Goal: Task Accomplishment & Management: Use online tool/utility

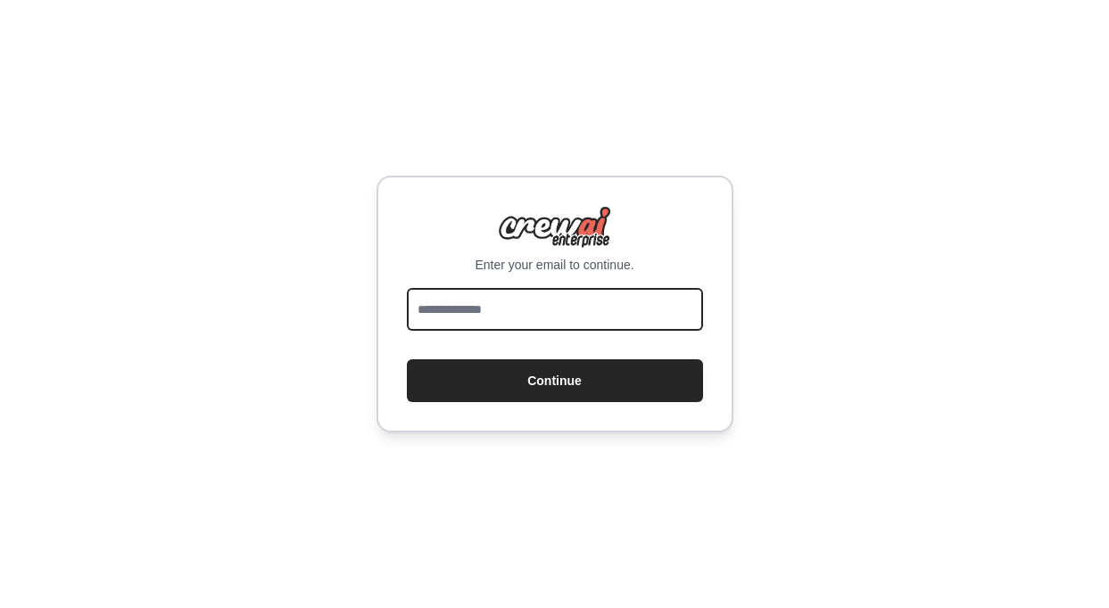
click at [489, 305] on input "email" at bounding box center [555, 309] width 296 height 43
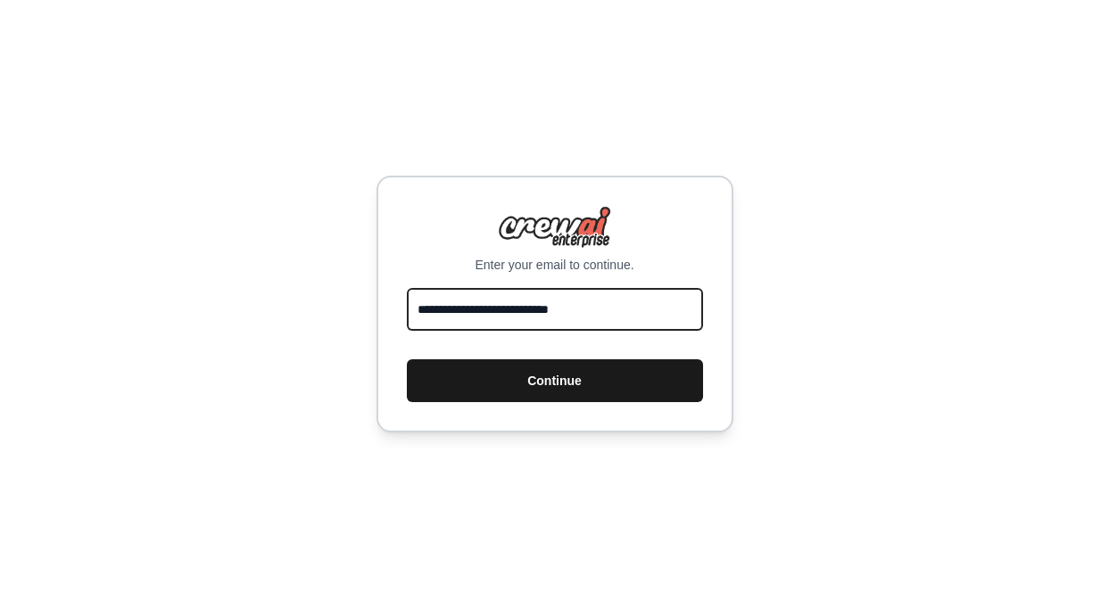
type input "**********"
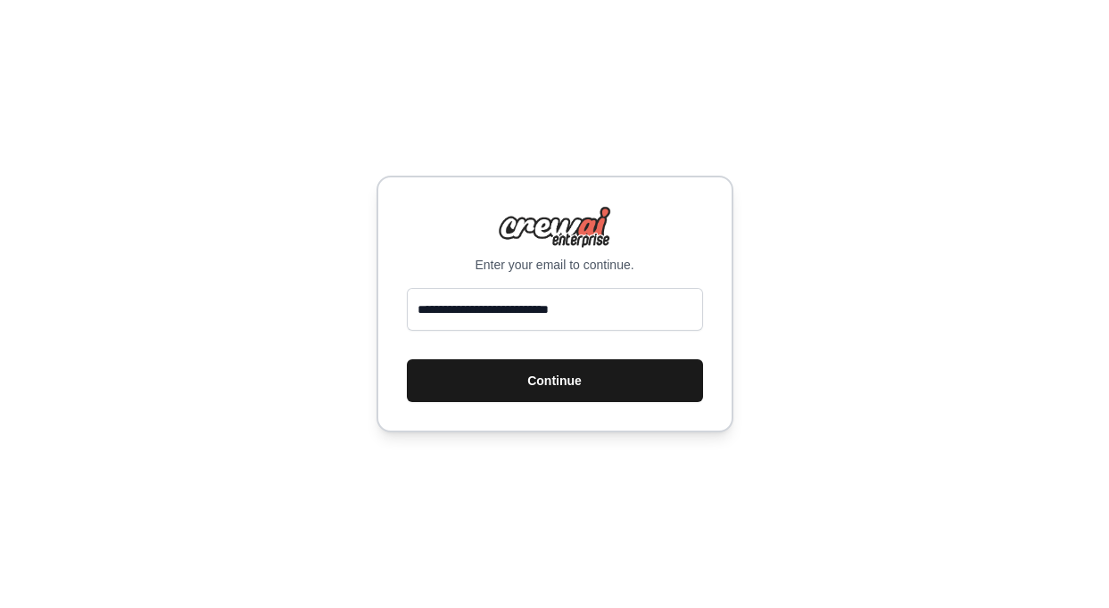
click at [477, 372] on button "Continue" at bounding box center [555, 380] width 296 height 43
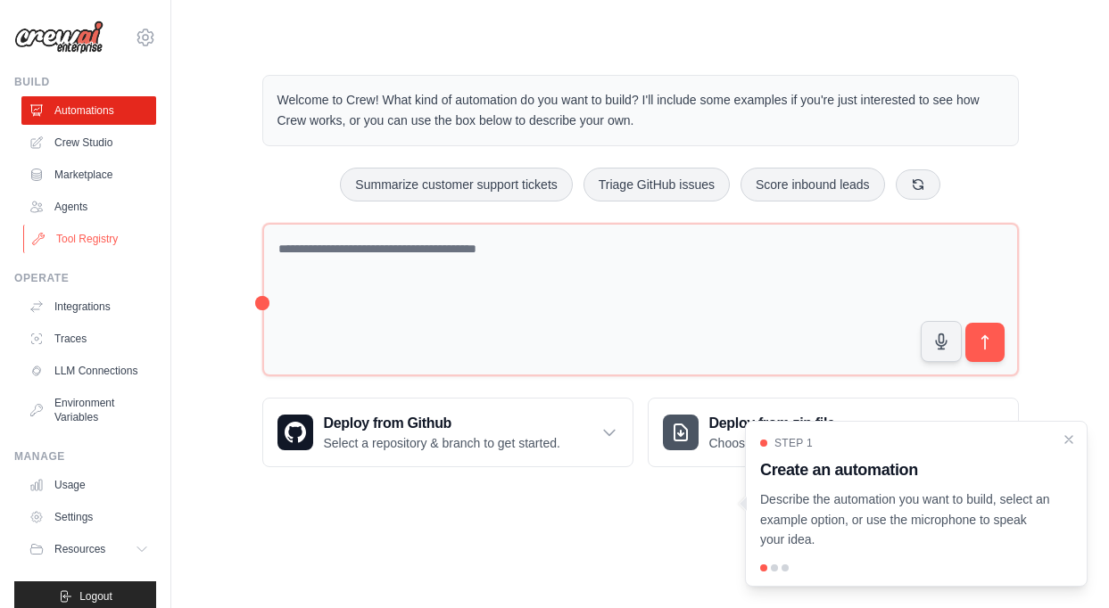
scroll to position [18, 0]
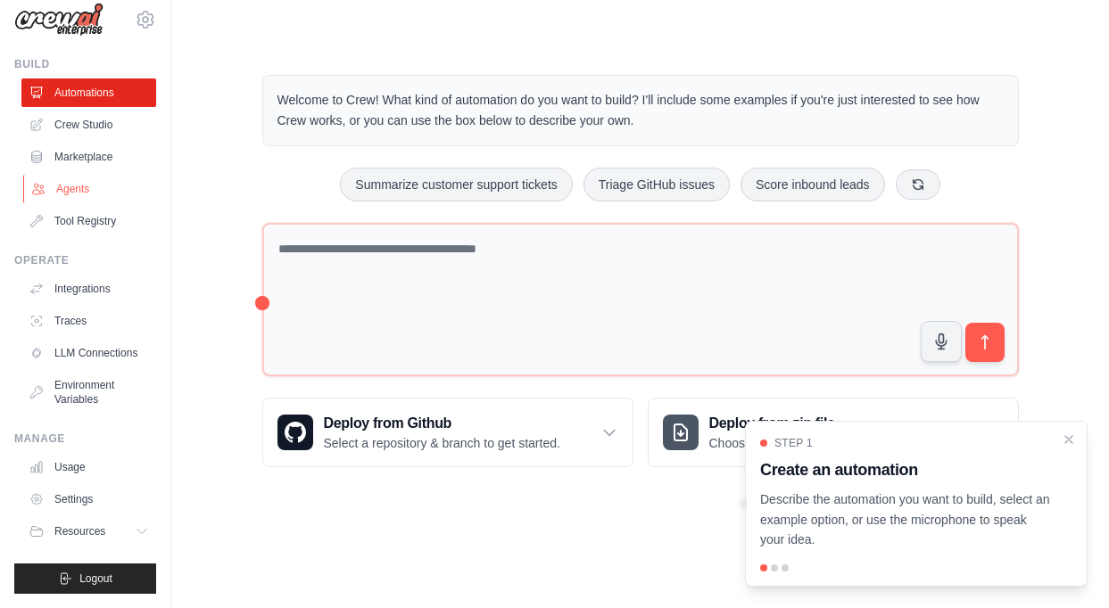
click at [69, 192] on link "Agents" at bounding box center [90, 189] width 135 height 29
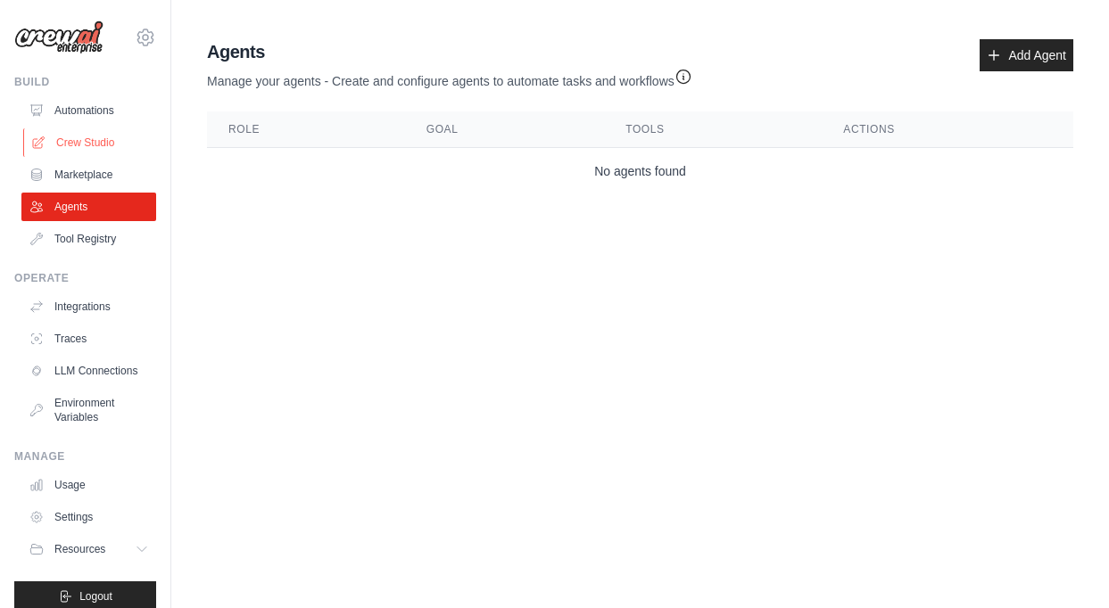
click at [35, 142] on icon at bounding box center [38, 143] width 14 height 14
